Goal: Book appointment/travel/reservation

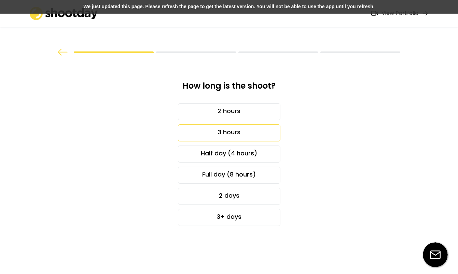
click at [230, 137] on div "3 hours" at bounding box center [229, 133] width 102 height 17
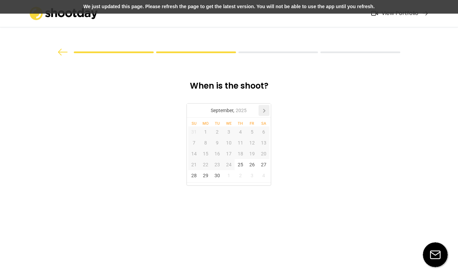
click at [261, 109] on icon at bounding box center [263, 110] width 11 height 11
click at [190, 112] on icon at bounding box center [193, 110] width 11 height 11
click at [263, 110] on icon at bounding box center [264, 110] width 2 height 3
click at [263, 109] on icon at bounding box center [264, 110] width 2 height 3
click at [251, 144] on div "7" at bounding box center [252, 143] width 12 height 11
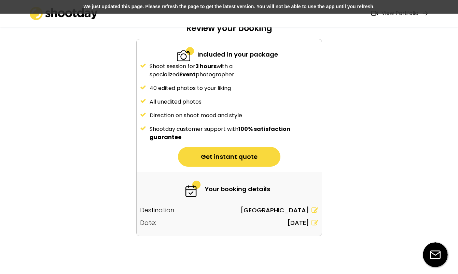
scroll to position [55, 0]
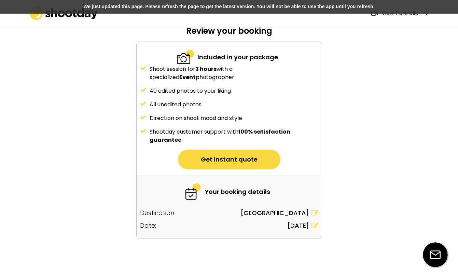
click at [241, 162] on button "Get instant quote" at bounding box center [229, 160] width 102 height 20
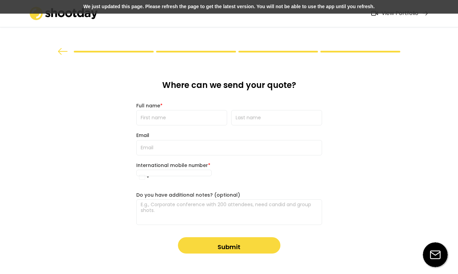
scroll to position [0, 0]
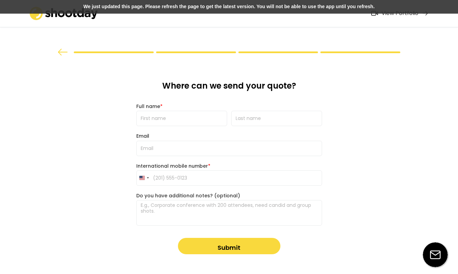
click at [61, 51] on img at bounding box center [63, 52] width 10 height 7
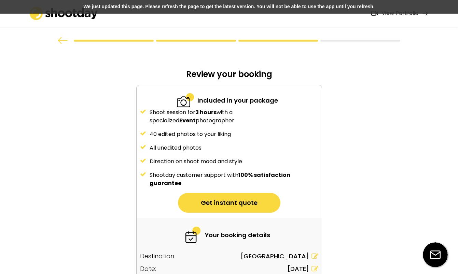
scroll to position [11, 0]
click at [60, 43] on img at bounding box center [63, 41] width 10 height 7
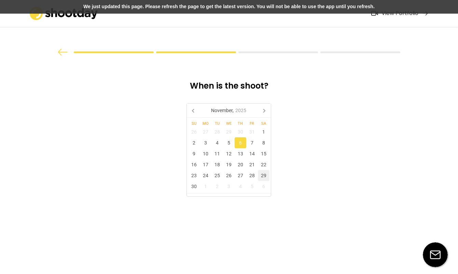
scroll to position [0, 0]
click at [252, 143] on div "7" at bounding box center [252, 143] width 12 height 11
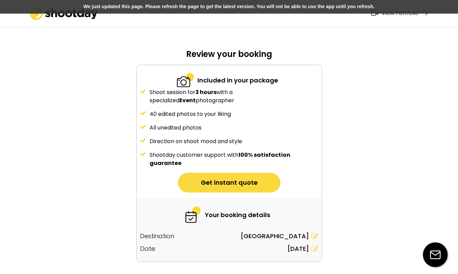
scroll to position [34, 0]
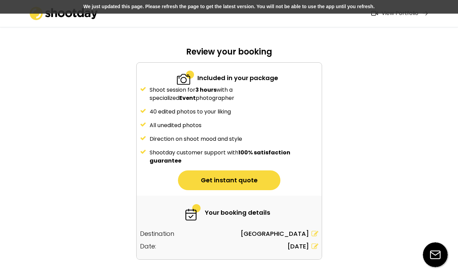
click at [315, 247] on icon at bounding box center [314, 246] width 7 height 7
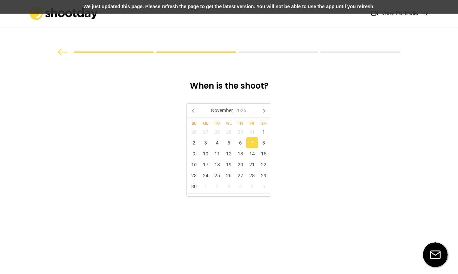
click at [254, 144] on div "7" at bounding box center [252, 143] width 12 height 11
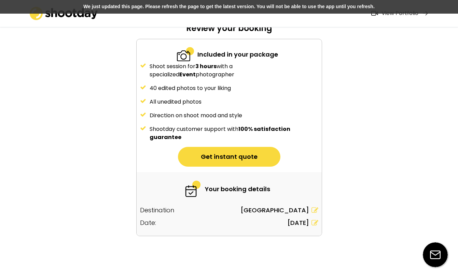
scroll to position [56, 0]
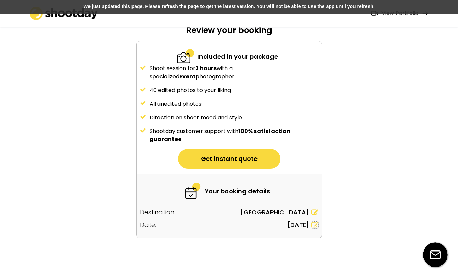
click at [312, 227] on icon at bounding box center [314, 225] width 7 height 7
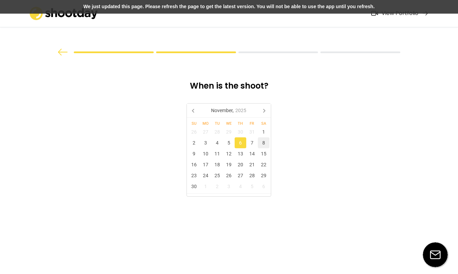
click at [262, 142] on div "8" at bounding box center [264, 143] width 12 height 11
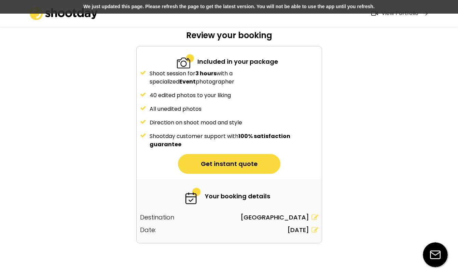
scroll to position [52, 0]
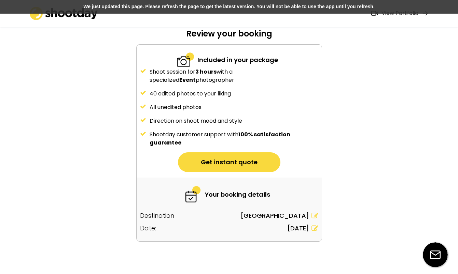
click at [242, 160] on button "Get instant quote" at bounding box center [229, 163] width 102 height 20
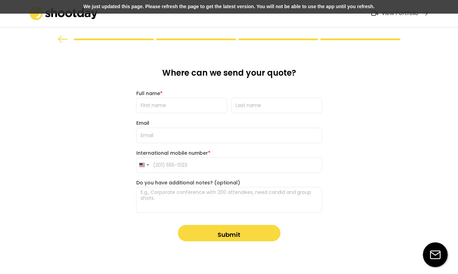
scroll to position [0, 0]
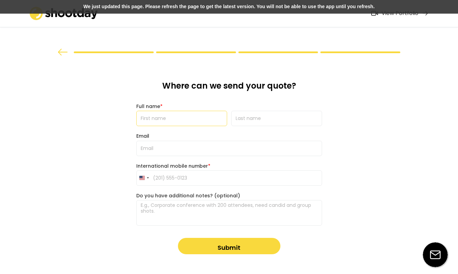
click at [211, 124] on input "input" at bounding box center [181, 118] width 91 height 15
type input "[PERSON_NAME]"
type input "[EMAIL_ADDRESS][DOMAIN_NAME]"
type input "[PHONE_NUMBER]"
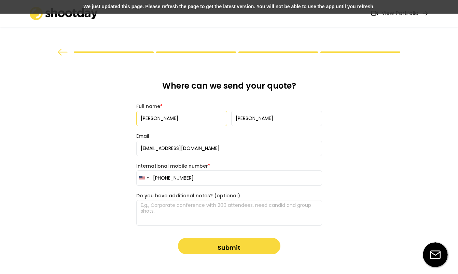
click at [207, 243] on button "Submit" at bounding box center [229, 246] width 102 height 16
click at [228, 247] on button "Submit" at bounding box center [229, 246] width 102 height 16
